Goal: Check status: Check status

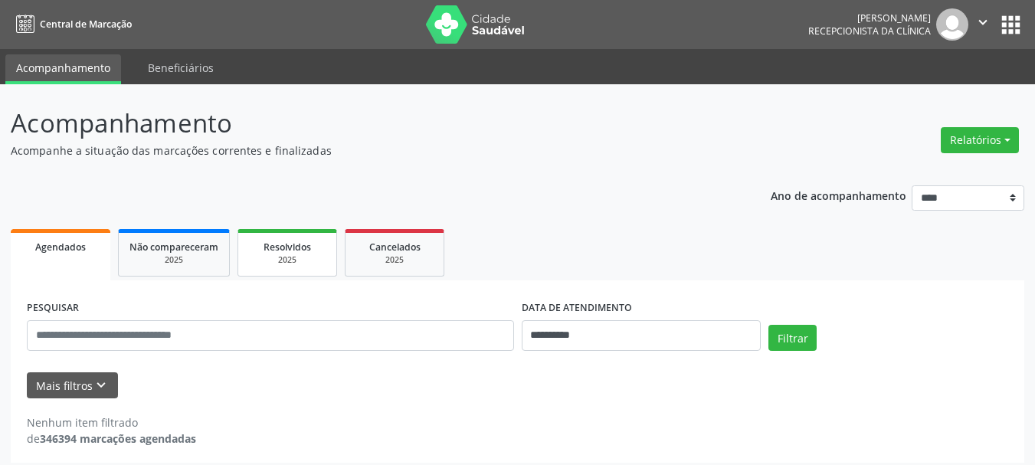
click at [279, 255] on div "2025" at bounding box center [287, 259] width 77 height 11
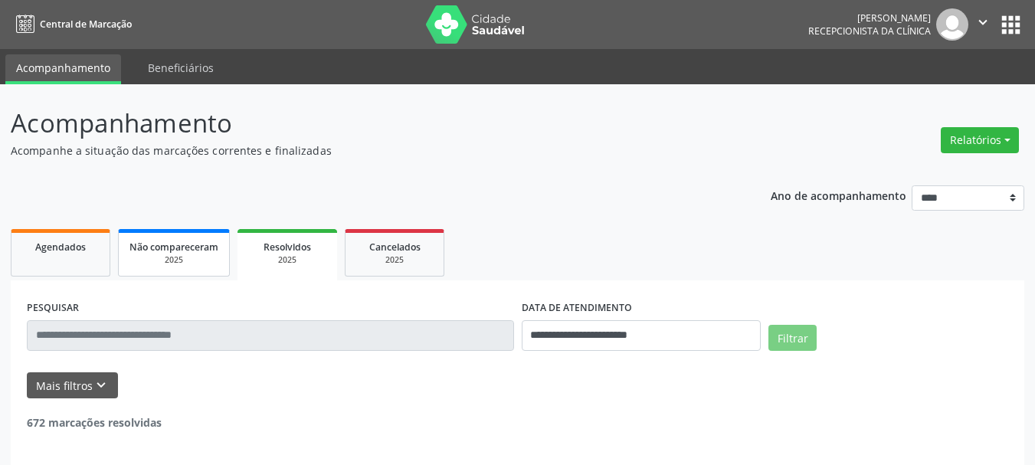
click at [221, 253] on link "Não compareceram 2025" at bounding box center [174, 252] width 112 height 47
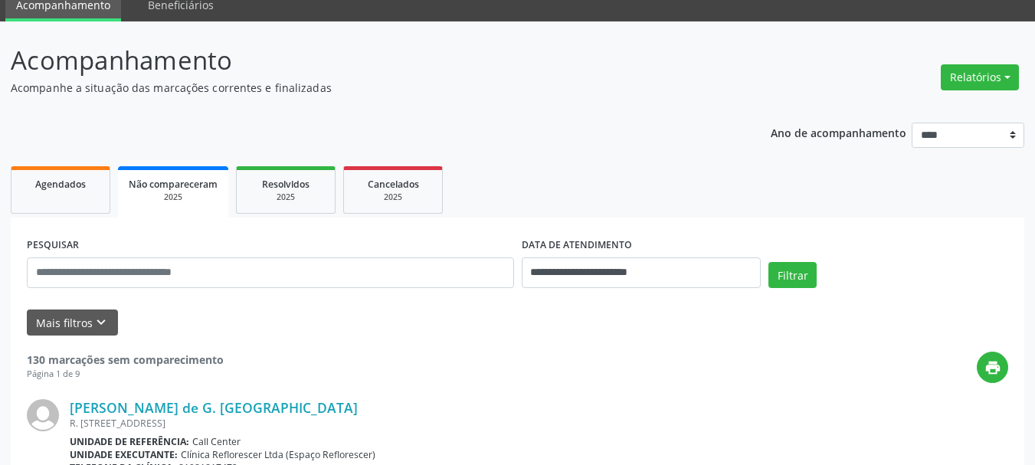
scroll to position [153, 0]
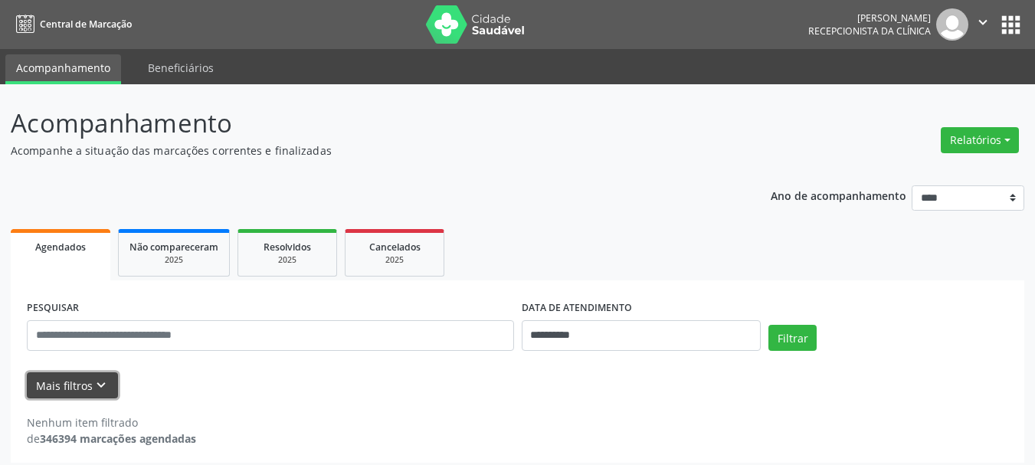
click at [106, 379] on icon "keyboard_arrow_down" at bounding box center [101, 385] width 17 height 17
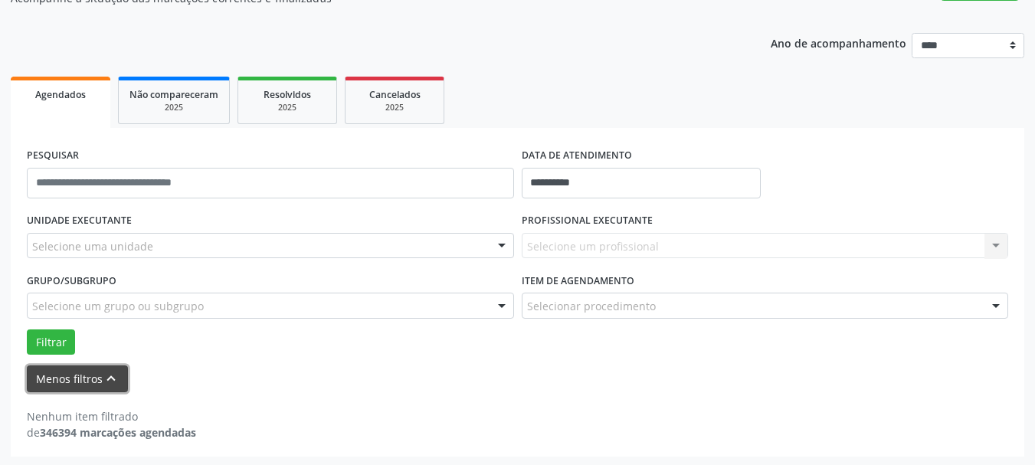
scroll to position [155, 0]
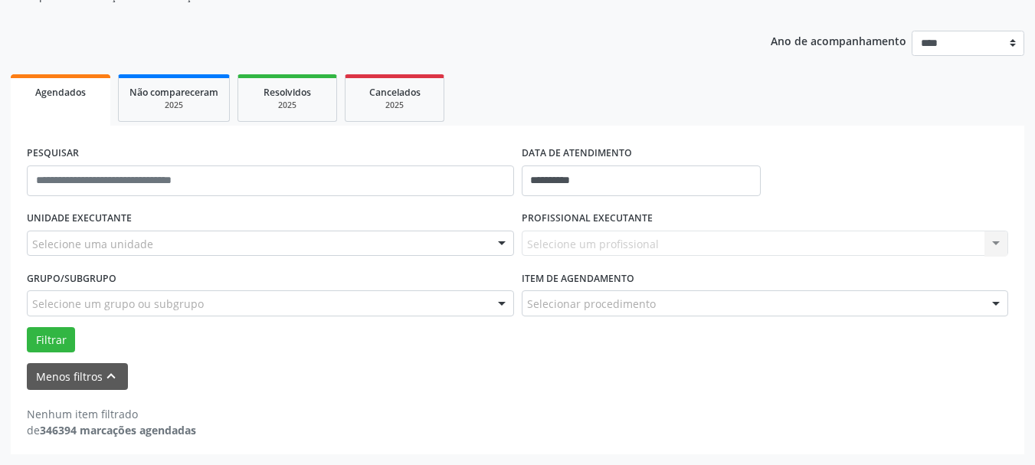
click at [612, 237] on div "Selecione um profissional Nenhum resultado encontrado para: " " Não há nenhuma …" at bounding box center [765, 244] width 487 height 26
click at [618, 241] on div "Selecione um profissional Nenhum resultado encontrado para: " " Não há nenhuma …" at bounding box center [765, 244] width 487 height 26
click at [997, 247] on div "Selecione um profissional Nenhum resultado encontrado para: " " Não há nenhuma …" at bounding box center [765, 244] width 487 height 26
click at [994, 236] on div "Selecione um profissional Nenhum resultado encontrado para: " " Não há nenhuma …" at bounding box center [765, 244] width 487 height 26
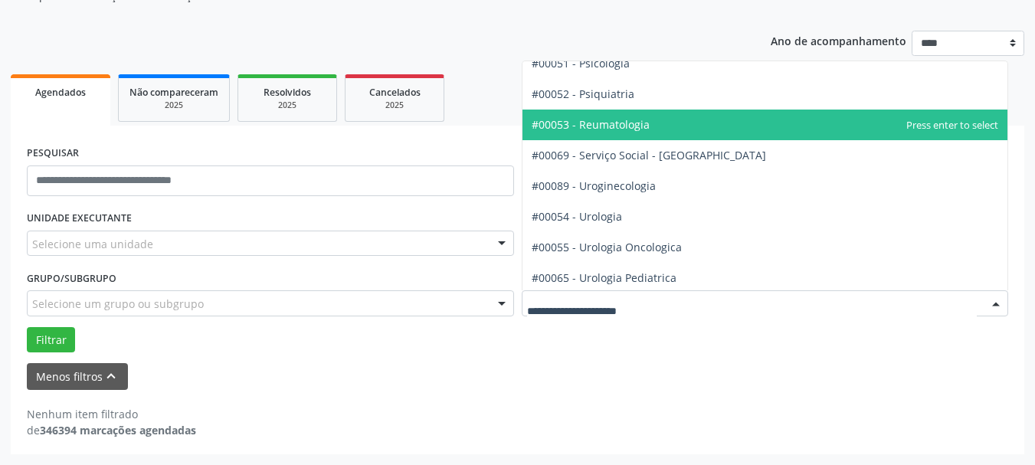
scroll to position [2559, 0]
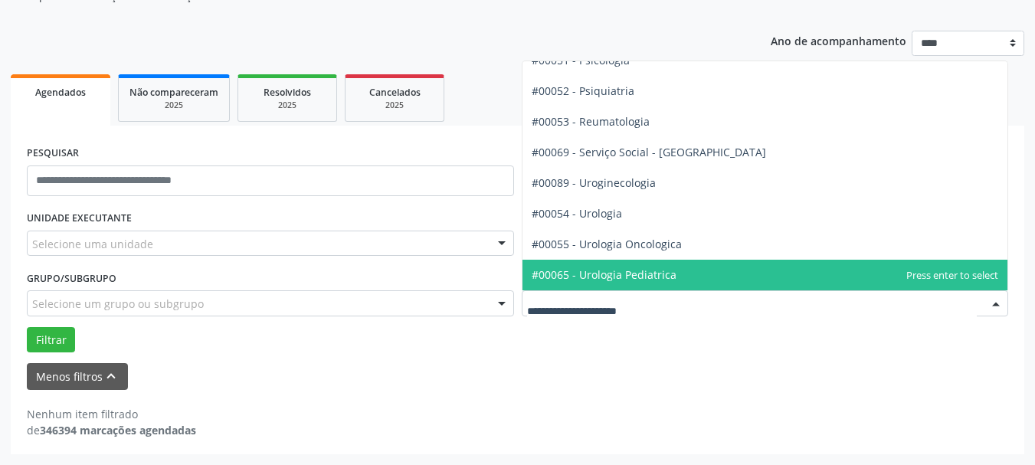
click at [397, 376] on div "Menos filtros keyboard_arrow_up" at bounding box center [517, 376] width 989 height 27
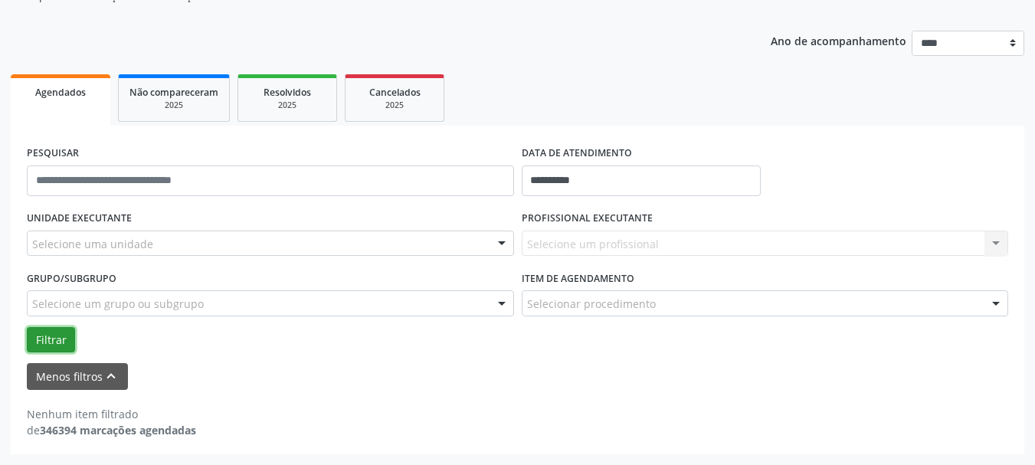
click at [48, 337] on button "Filtrar" at bounding box center [51, 340] width 48 height 26
click at [181, 89] on span "Não compareceram" at bounding box center [173, 92] width 89 height 13
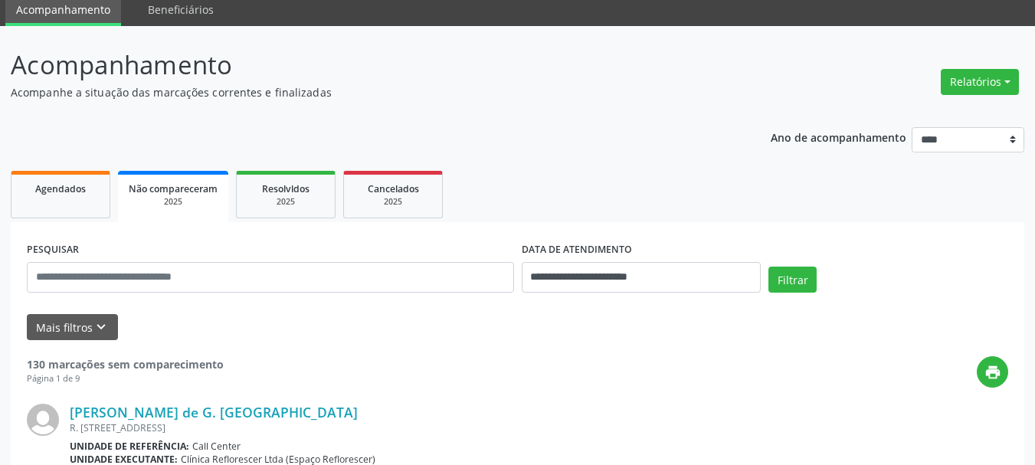
scroll to position [155, 0]
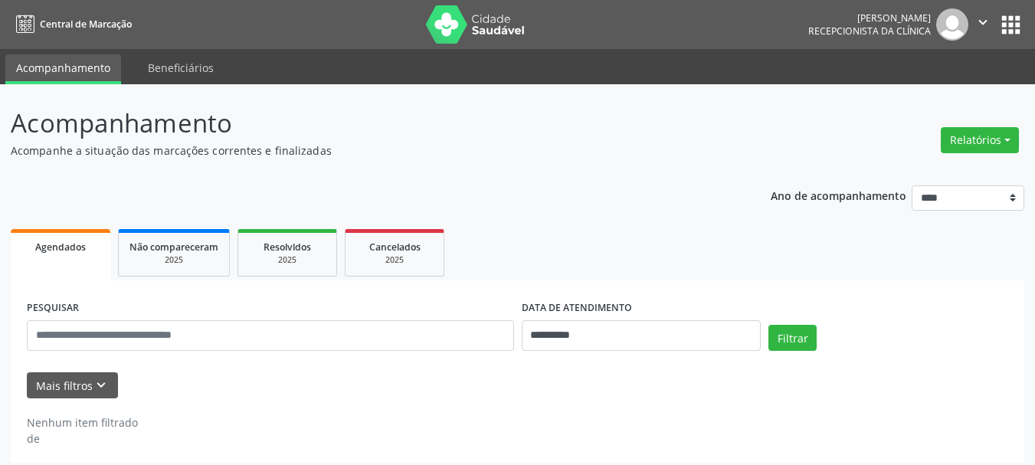
scroll to position [7, 0]
